Goal: Complete application form: Complete application form

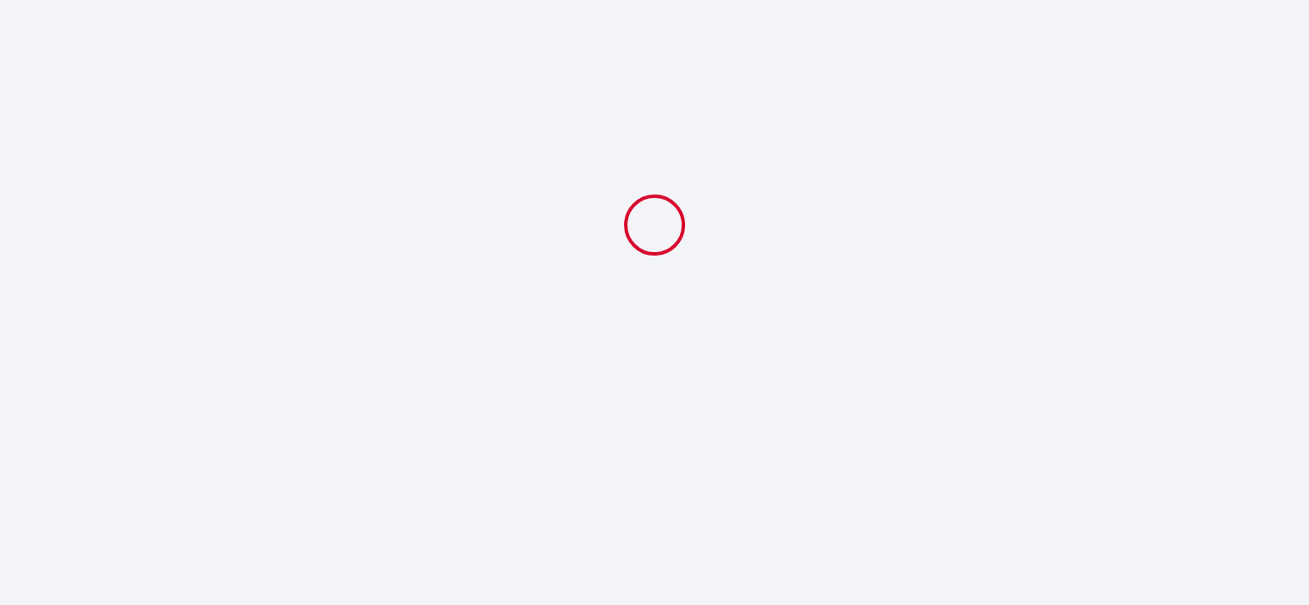
select select
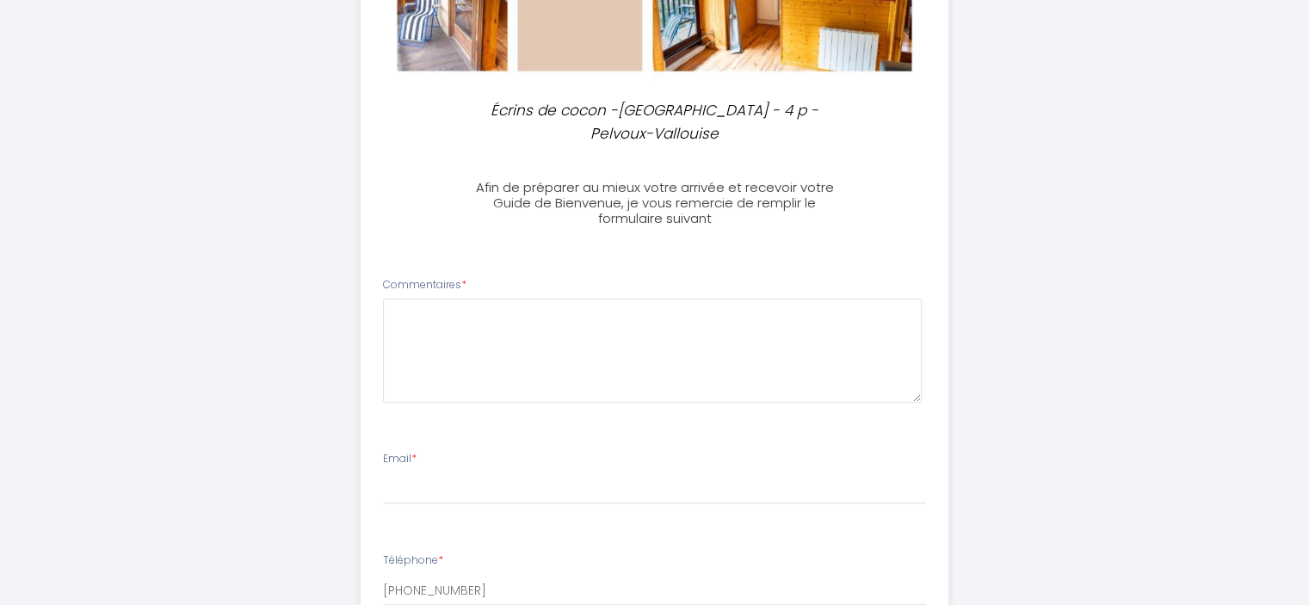
scroll to position [478, 0]
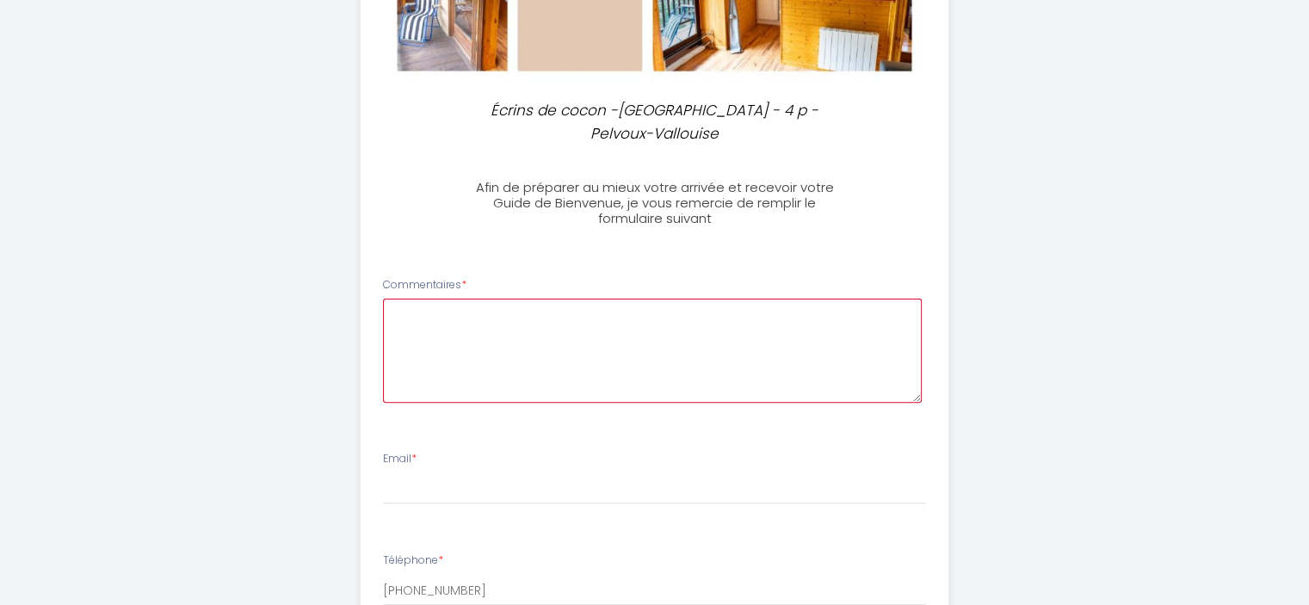
click at [407, 319] on textarea at bounding box center [652, 351] width 539 height 104
type textarea "Je serai seule avec mon chien. Je serai en voiture."
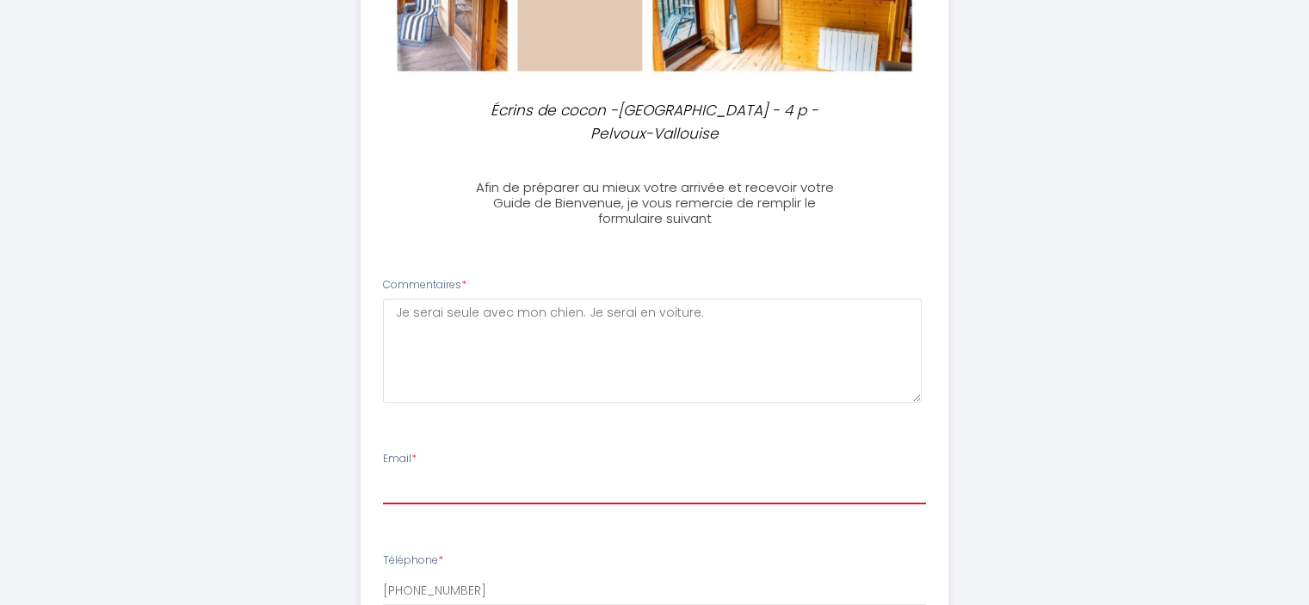
click at [391, 491] on input "Email *" at bounding box center [654, 488] width 543 height 31
type input "[EMAIL_ADDRESS][DOMAIN_NAME]"
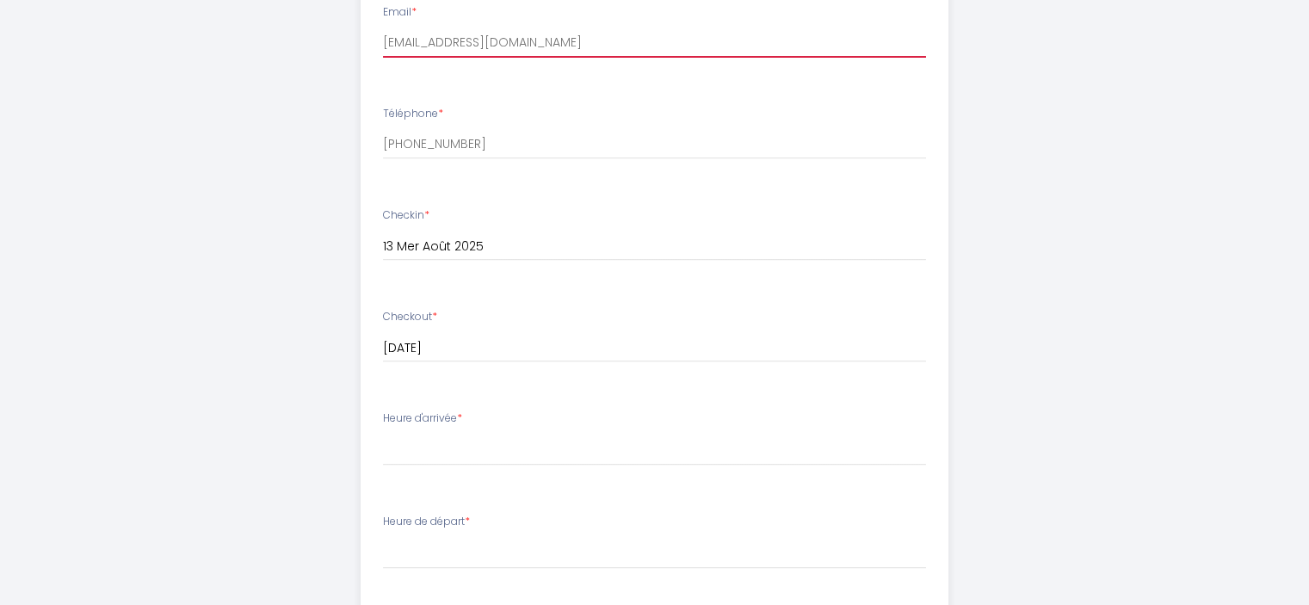
scroll to position [963, 0]
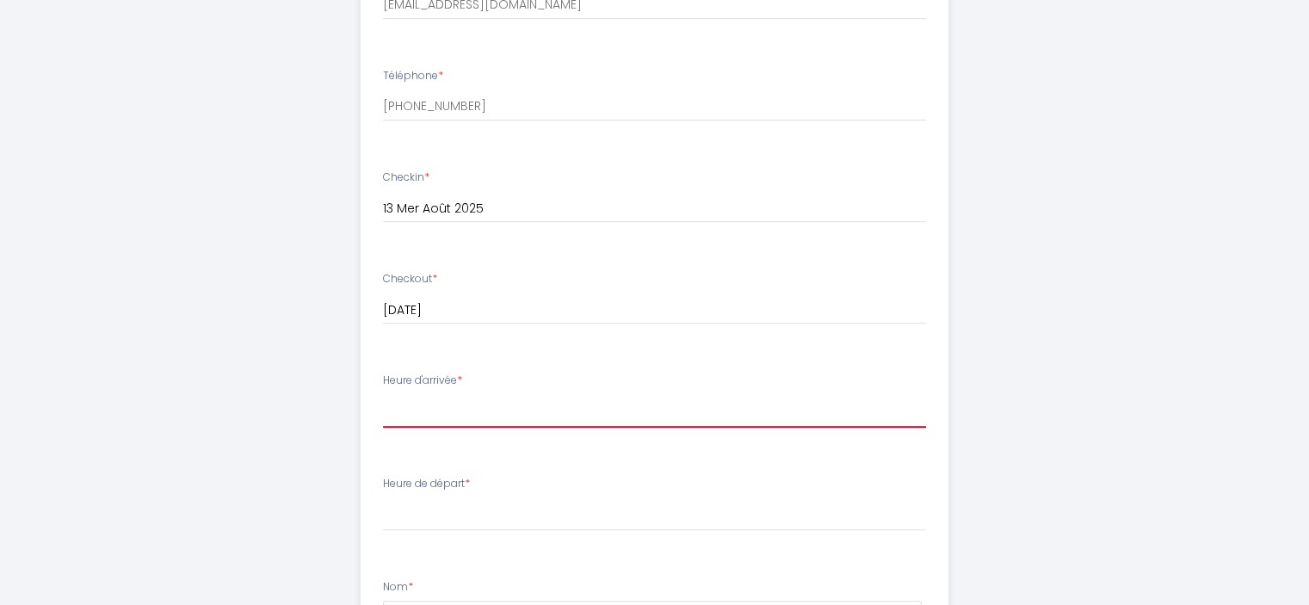
click at [399, 416] on select "16:00 16:30 17:00 17:30 18:00 18:30 19:00 19:30 20:00 20:30 21:00 21:30 22:00 2…" at bounding box center [654, 411] width 543 height 33
select select "16:00"
click at [383, 395] on select "16:00 16:30 17:00 17:30 18:00 18:30 19:00 19:30 20:00 20:30 21:00 21:30 22:00 2…" at bounding box center [654, 411] width 543 height 33
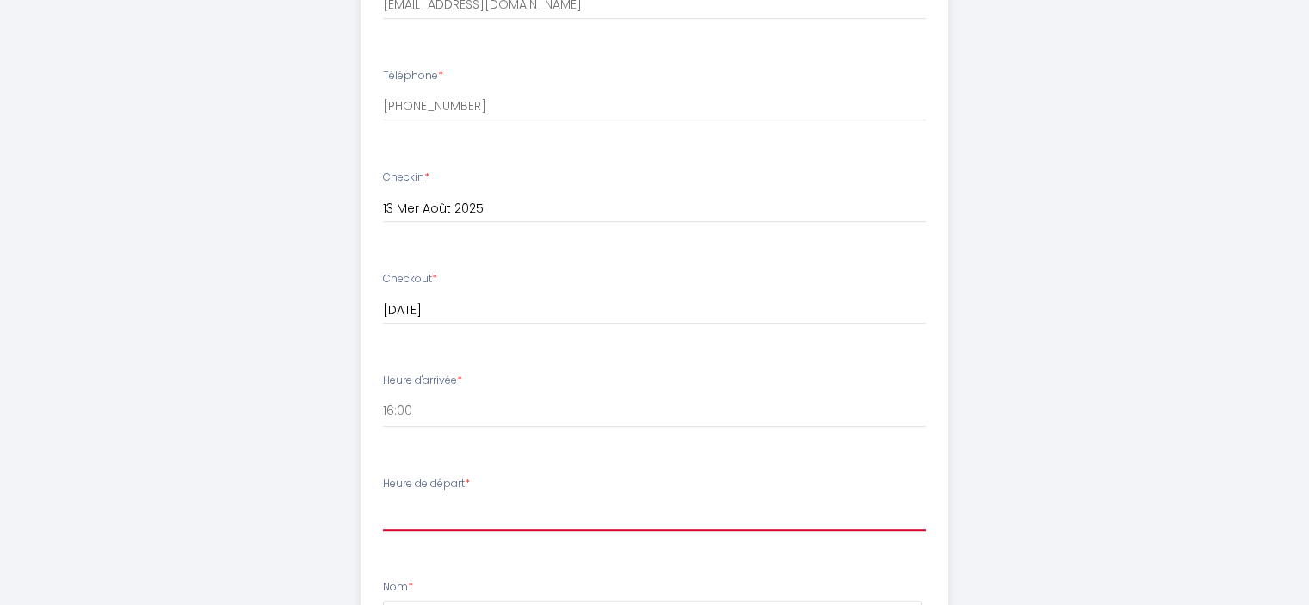
click at [413, 519] on select "00:00 00:30 01:00 01:30 02:00 02:30 03:00 03:30 04:00 04:30 05:00 05:30 06:00 0…" at bounding box center [654, 514] width 543 height 33
select select "10:00"
click at [383, 498] on select "00:00 00:30 01:00 01:30 02:00 02:30 03:00 03:30 04:00 04:30 05:00 05:30 06:00 0…" at bounding box center [654, 514] width 543 height 33
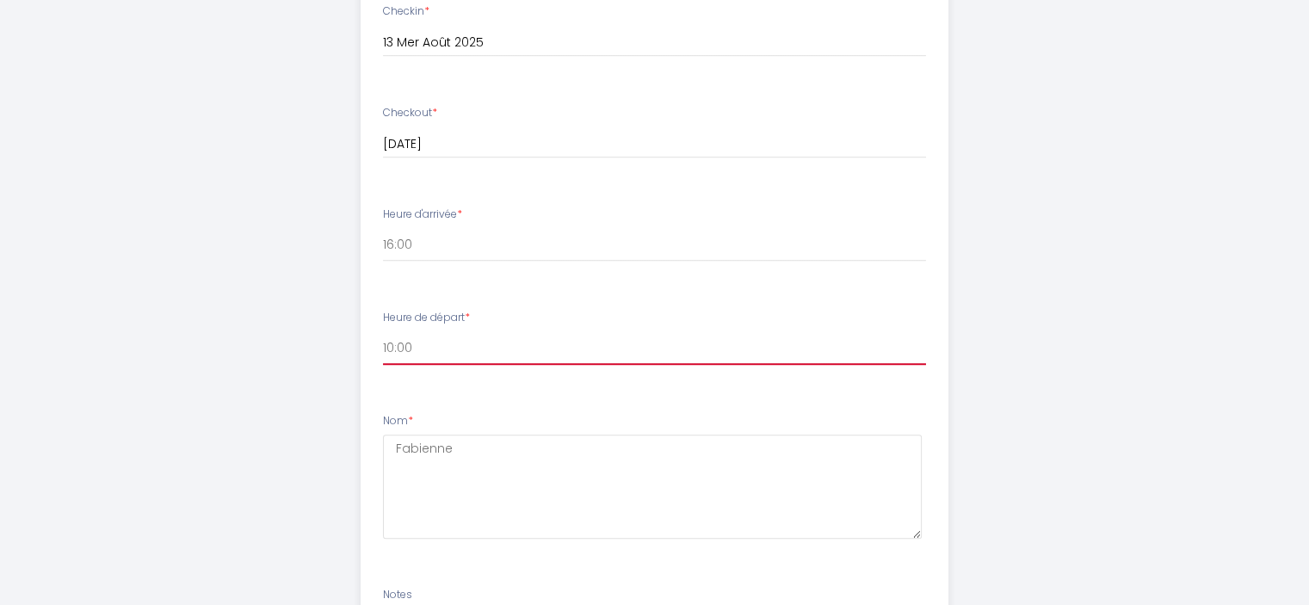
scroll to position [1136, 0]
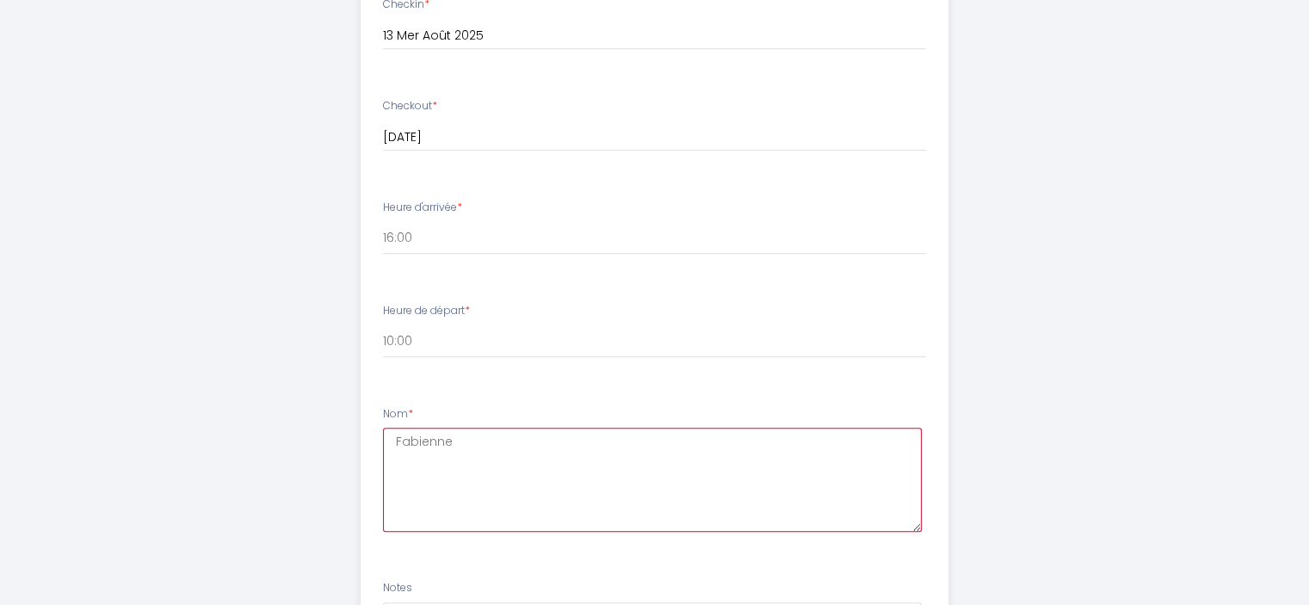
click at [392, 437] on textarea "Fabienne" at bounding box center [652, 480] width 539 height 104
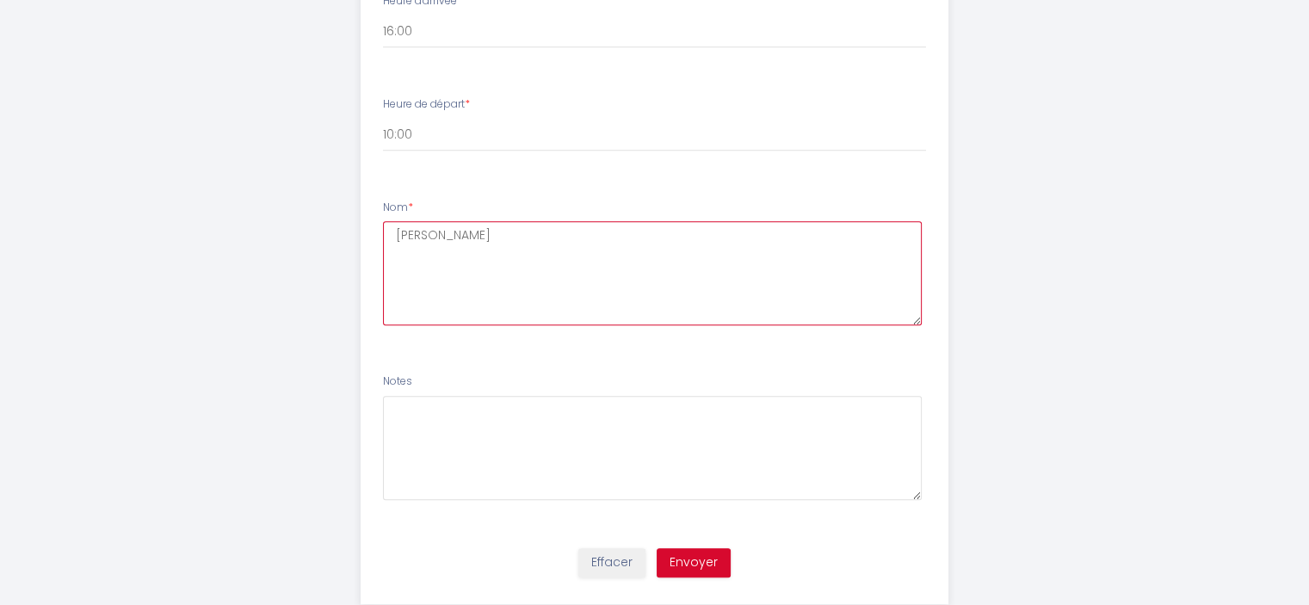
scroll to position [1383, 0]
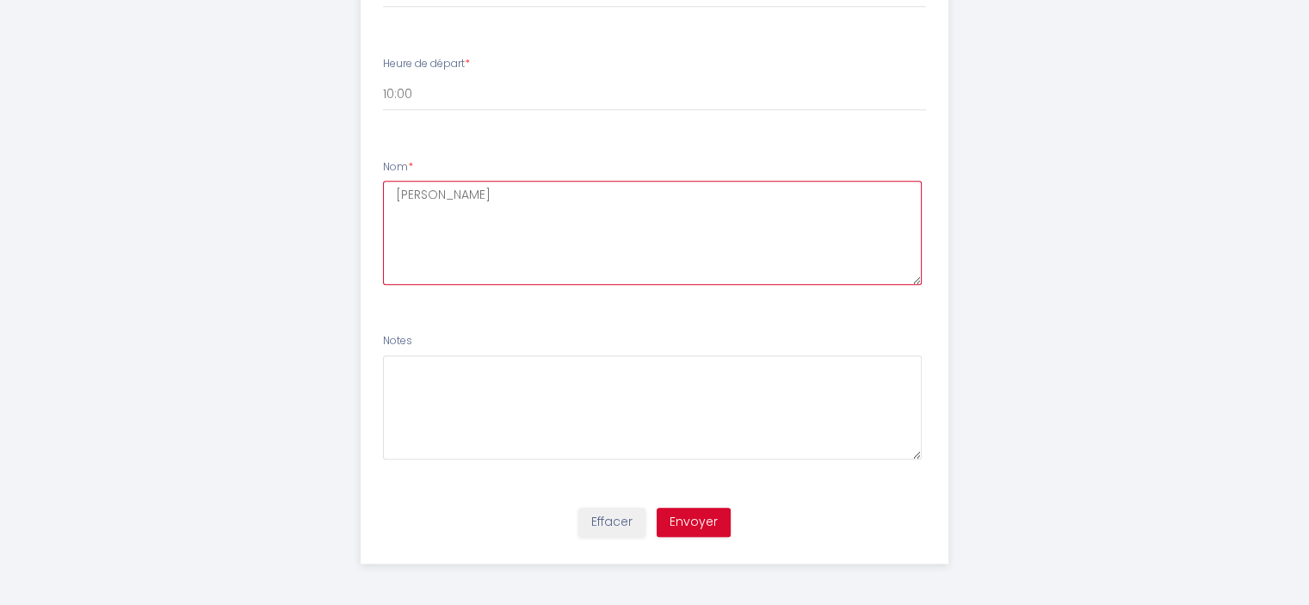
type textarea "[PERSON_NAME]"
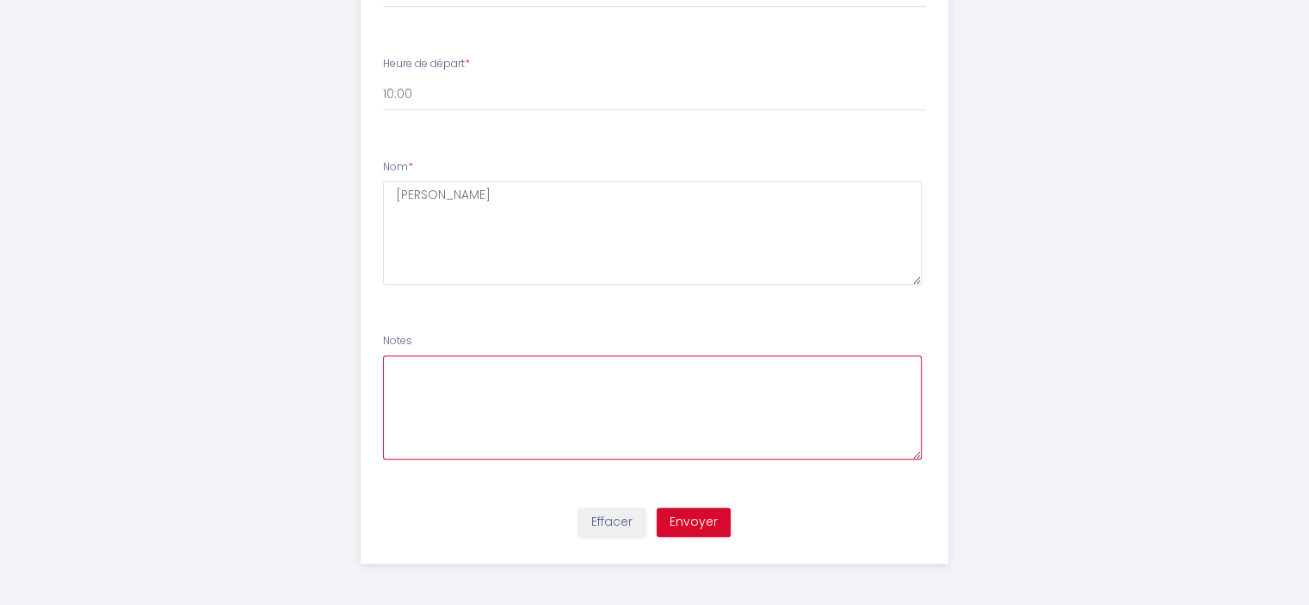
click at [397, 369] on textarea at bounding box center [652, 407] width 539 height 104
type textarea "J'aimerai savoir s'il serait possible de partir plus tard le [DATE]."
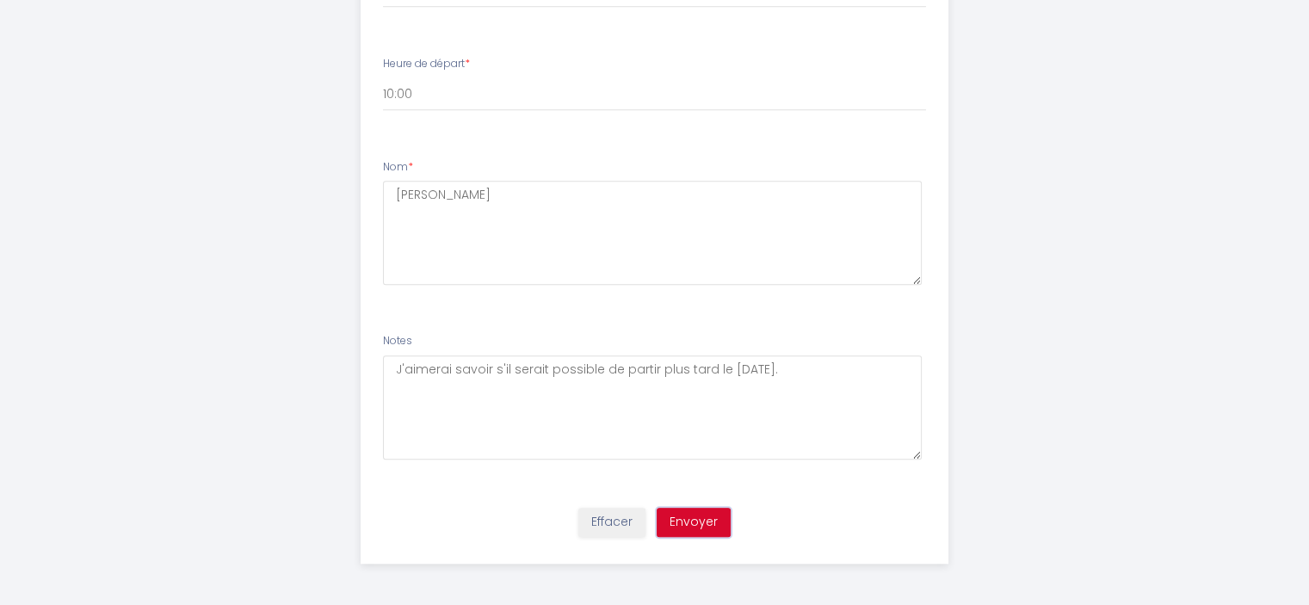
click at [697, 515] on button "Envoyer" at bounding box center [694, 522] width 74 height 29
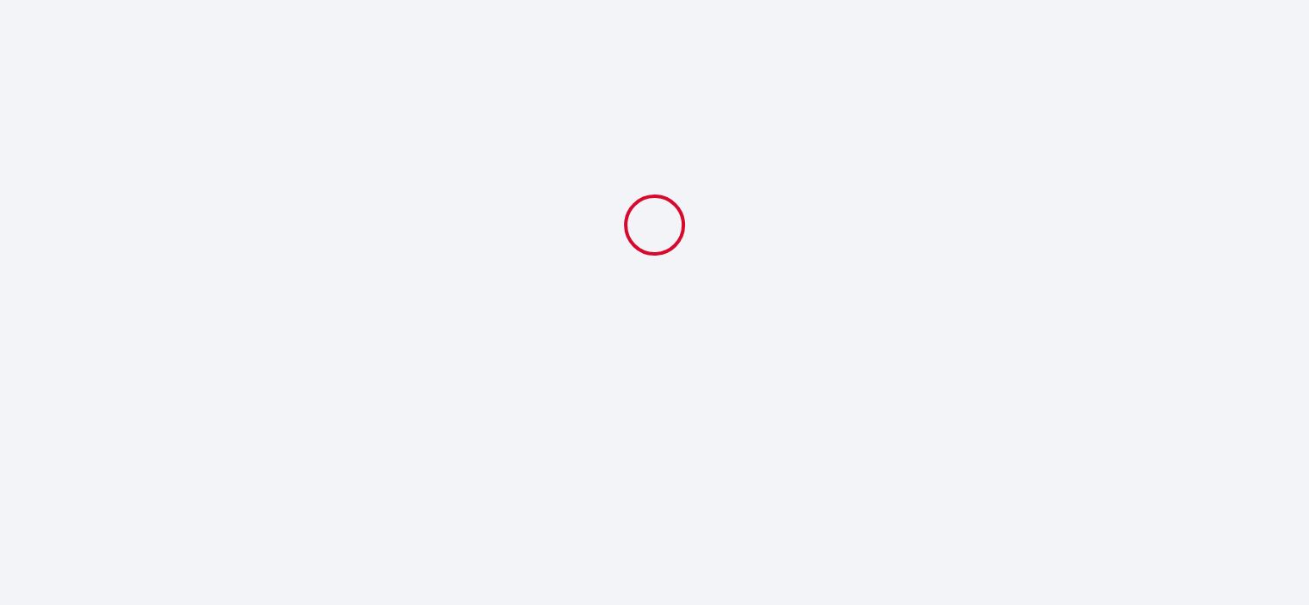
select select "10:00"
